Goal: Transaction & Acquisition: Register for event/course

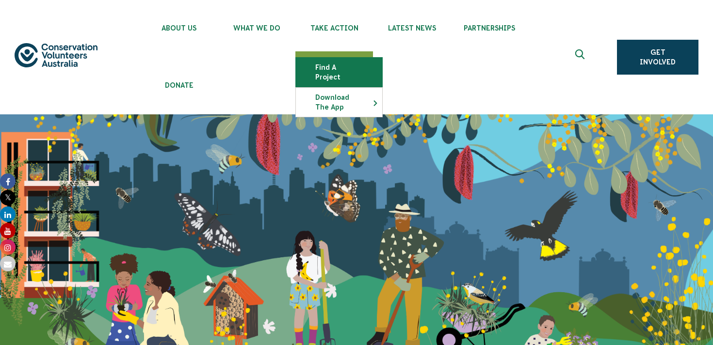
click at [338, 66] on link "Find a project" at bounding box center [339, 72] width 86 height 29
click at [362, 66] on link "Find a project" at bounding box center [339, 72] width 86 height 29
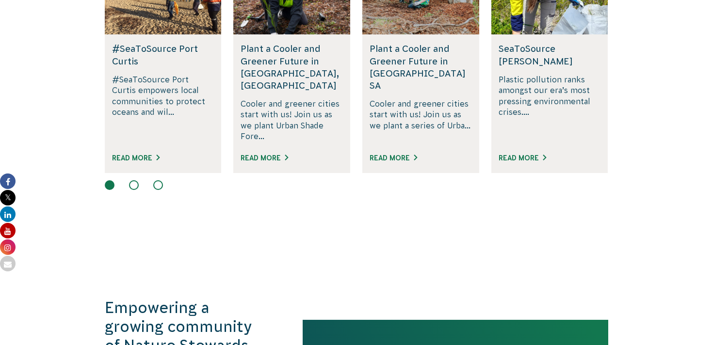
scroll to position [777, 0]
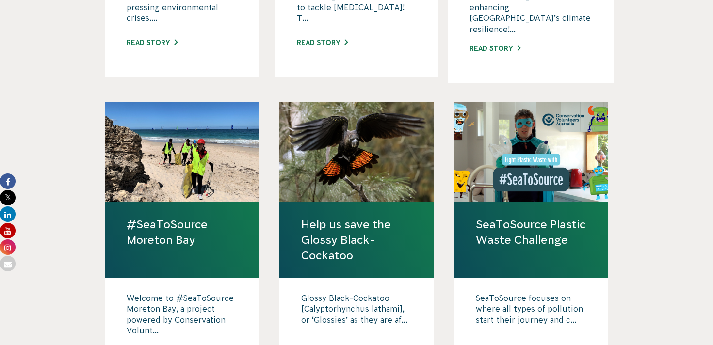
scroll to position [911, 0]
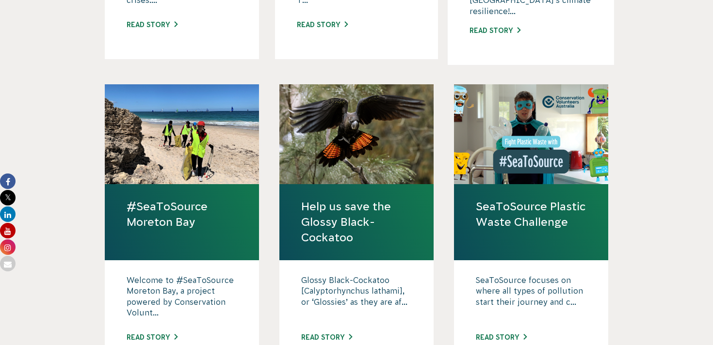
click at [345, 207] on link "Help us save the Glossy Black-Cockatoo" at bounding box center [356, 222] width 111 height 47
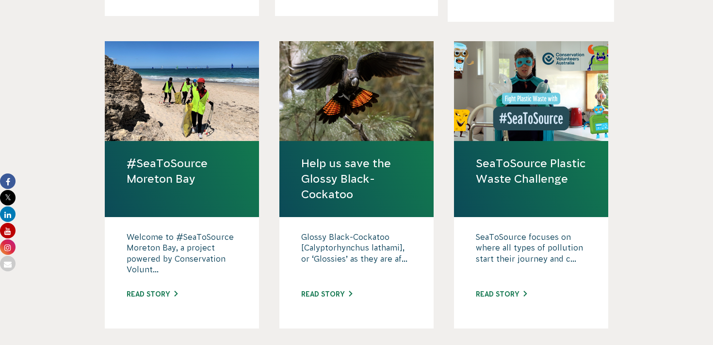
scroll to position [954, 0]
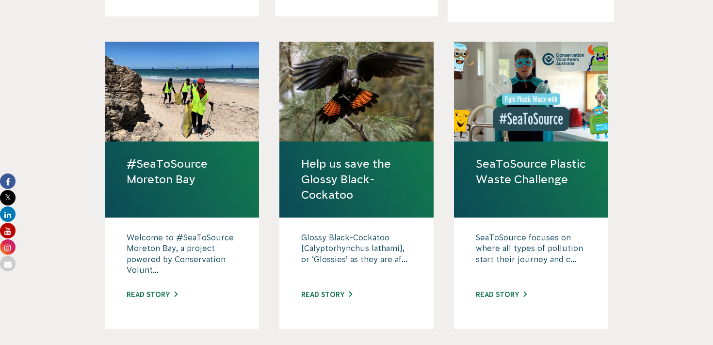
click at [350, 156] on link "Help us save the Glossy Black-Cockatoo" at bounding box center [356, 179] width 111 height 47
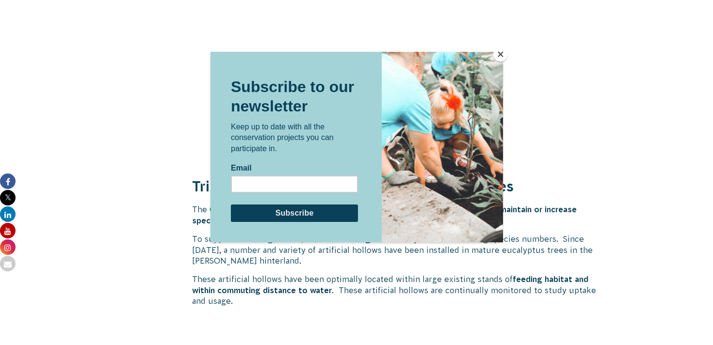
scroll to position [1700, 0]
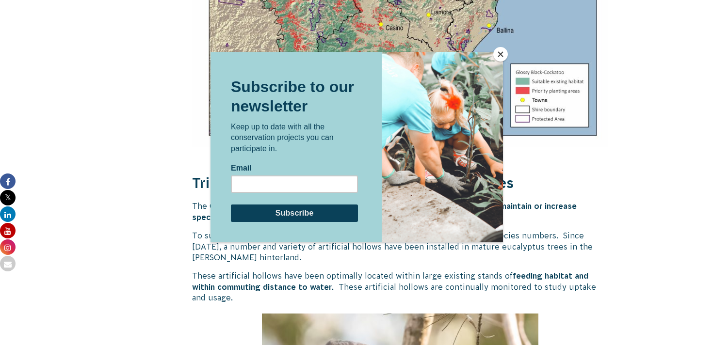
click at [502, 53] on button "Close" at bounding box center [500, 54] width 15 height 15
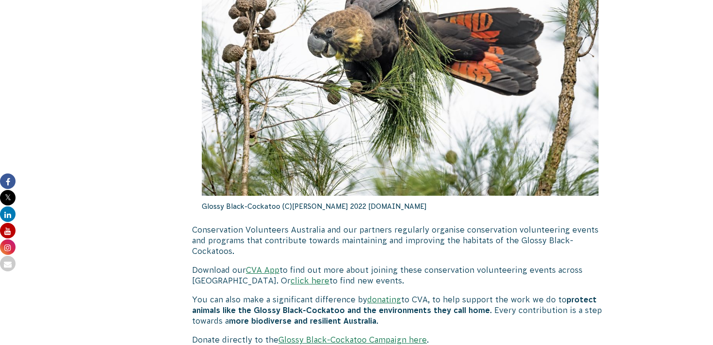
scroll to position [2851, 0]
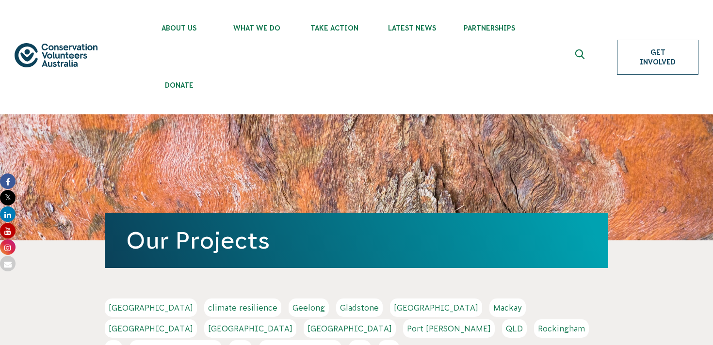
click at [668, 64] on link "Get Involved" at bounding box center [657, 57] width 81 height 35
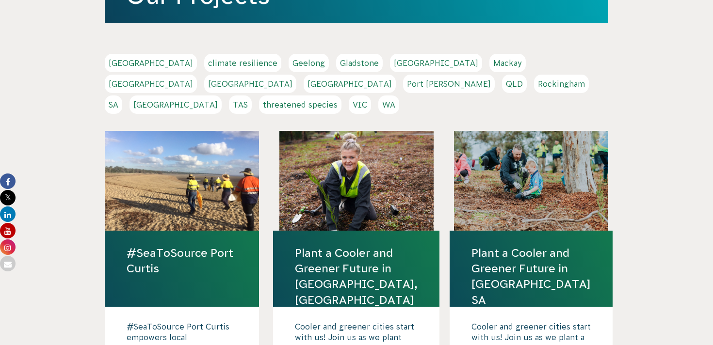
scroll to position [246, 0]
